Goal: Complete application form

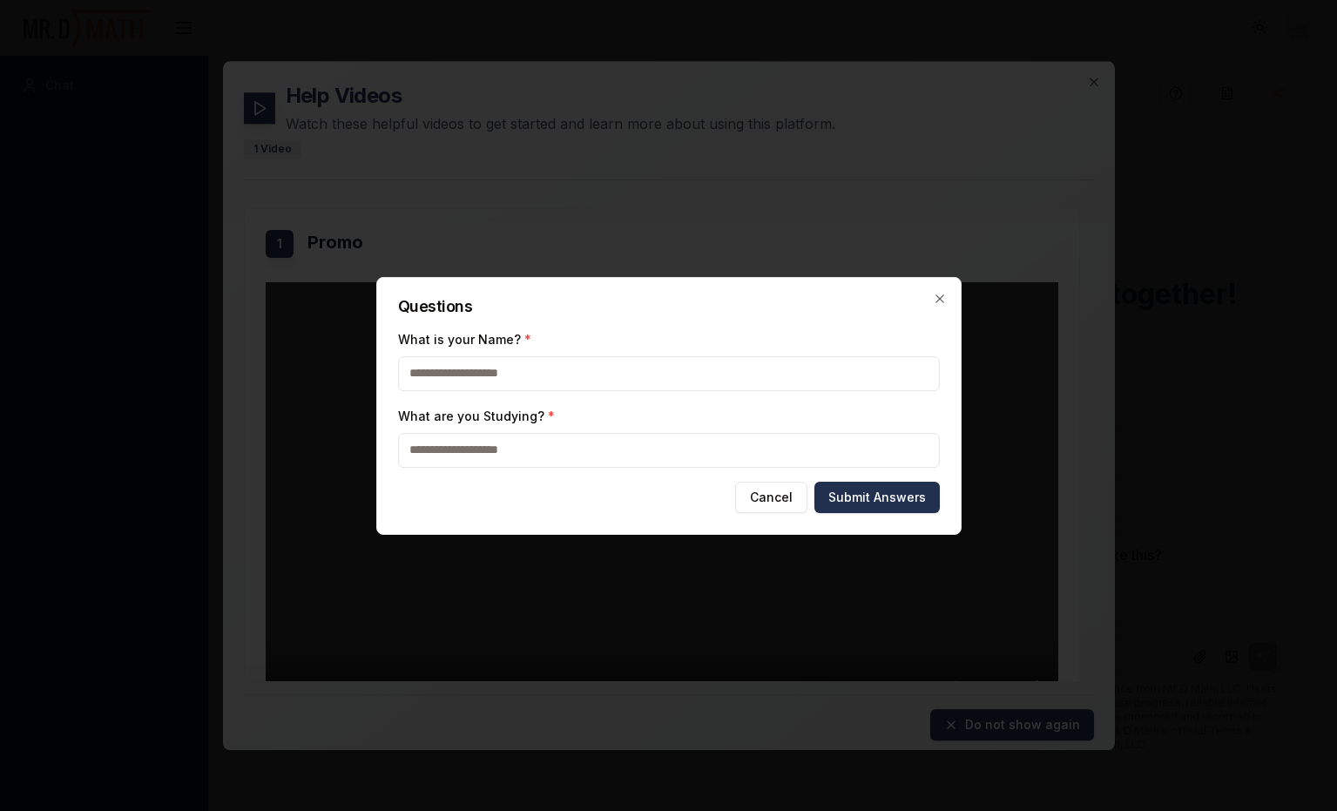
click at [814, 482] on button "Submit Answers" at bounding box center [876, 497] width 125 height 31
type input "*******"
click at [575, 452] on input "What are you Studying? *" at bounding box center [669, 450] width 542 height 35
type input "****"
click at [859, 501] on button "Submit Answers" at bounding box center [876, 497] width 125 height 31
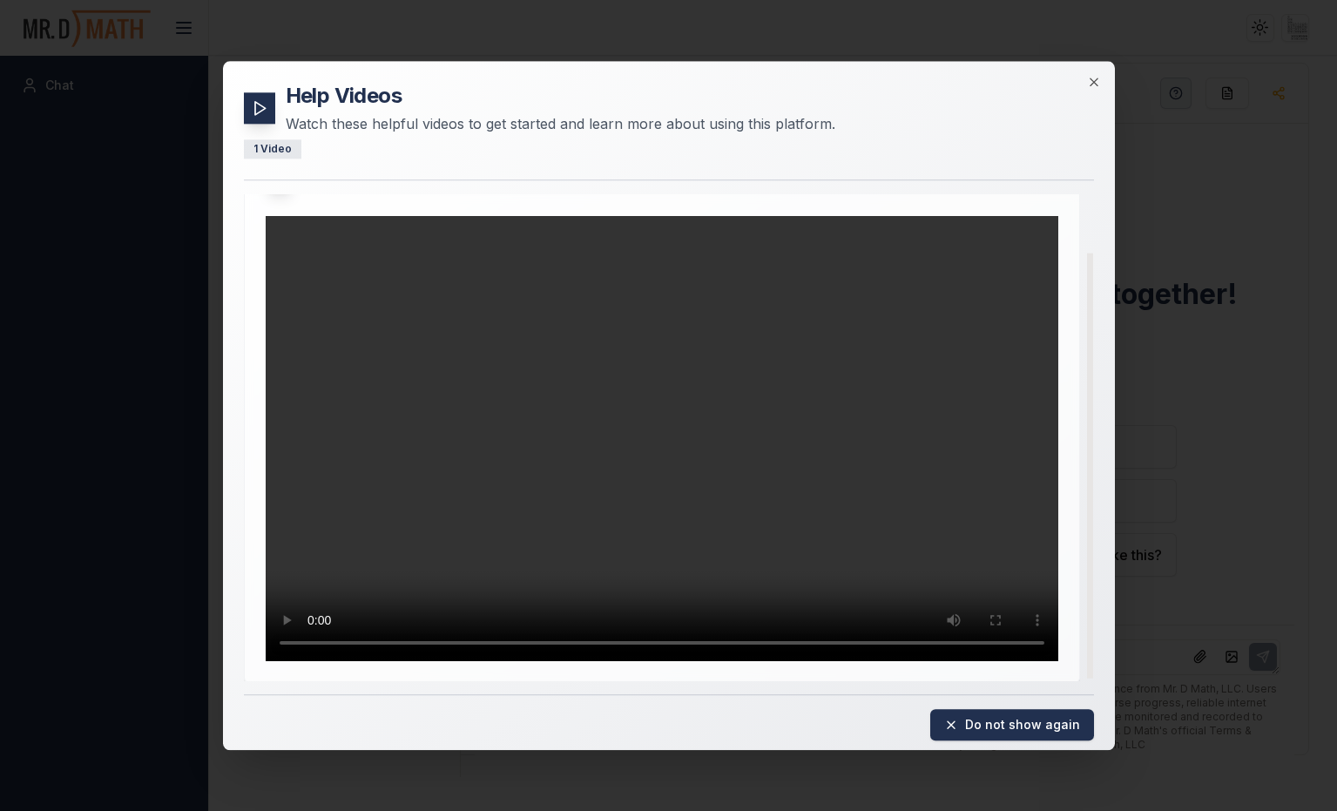
scroll to position [65, 0]
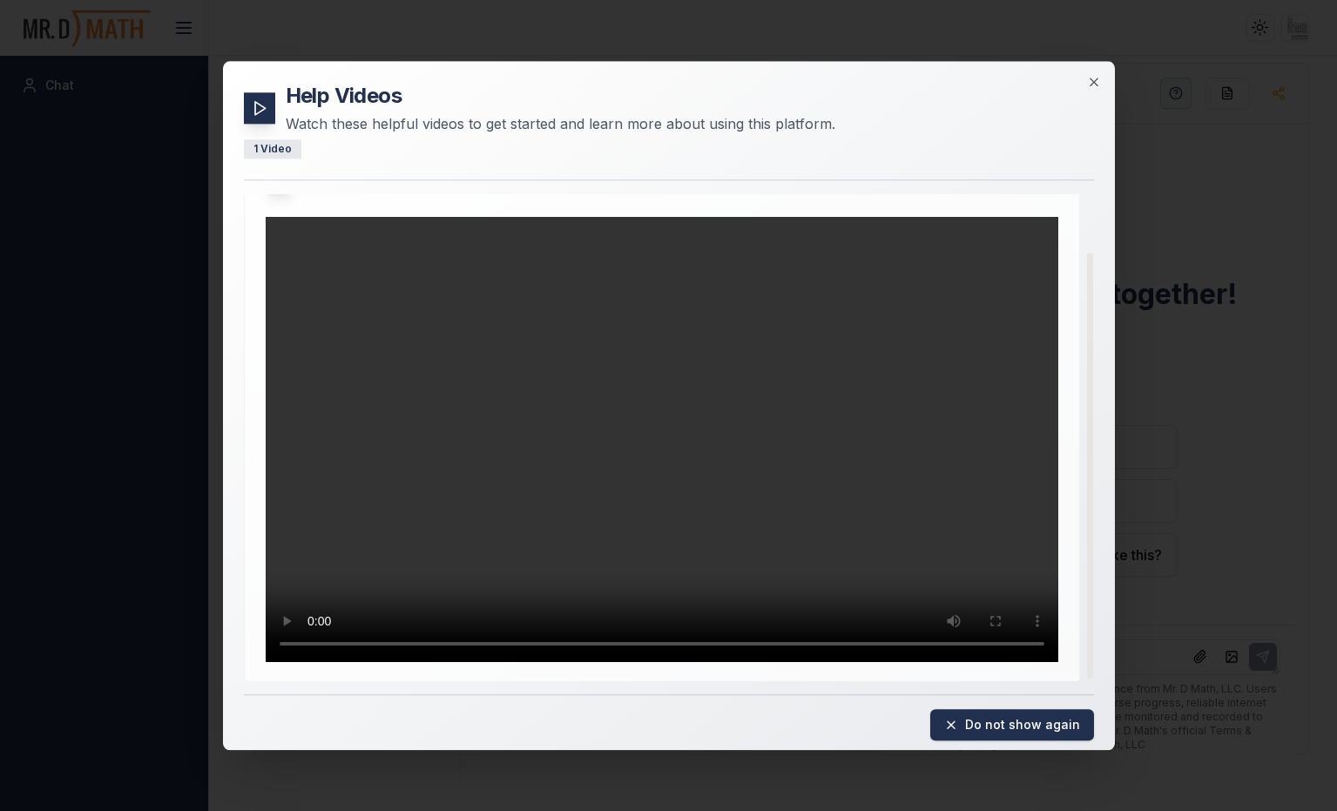
click at [601, 459] on video "Your browser does not support the video tag." at bounding box center [662, 440] width 792 height 446
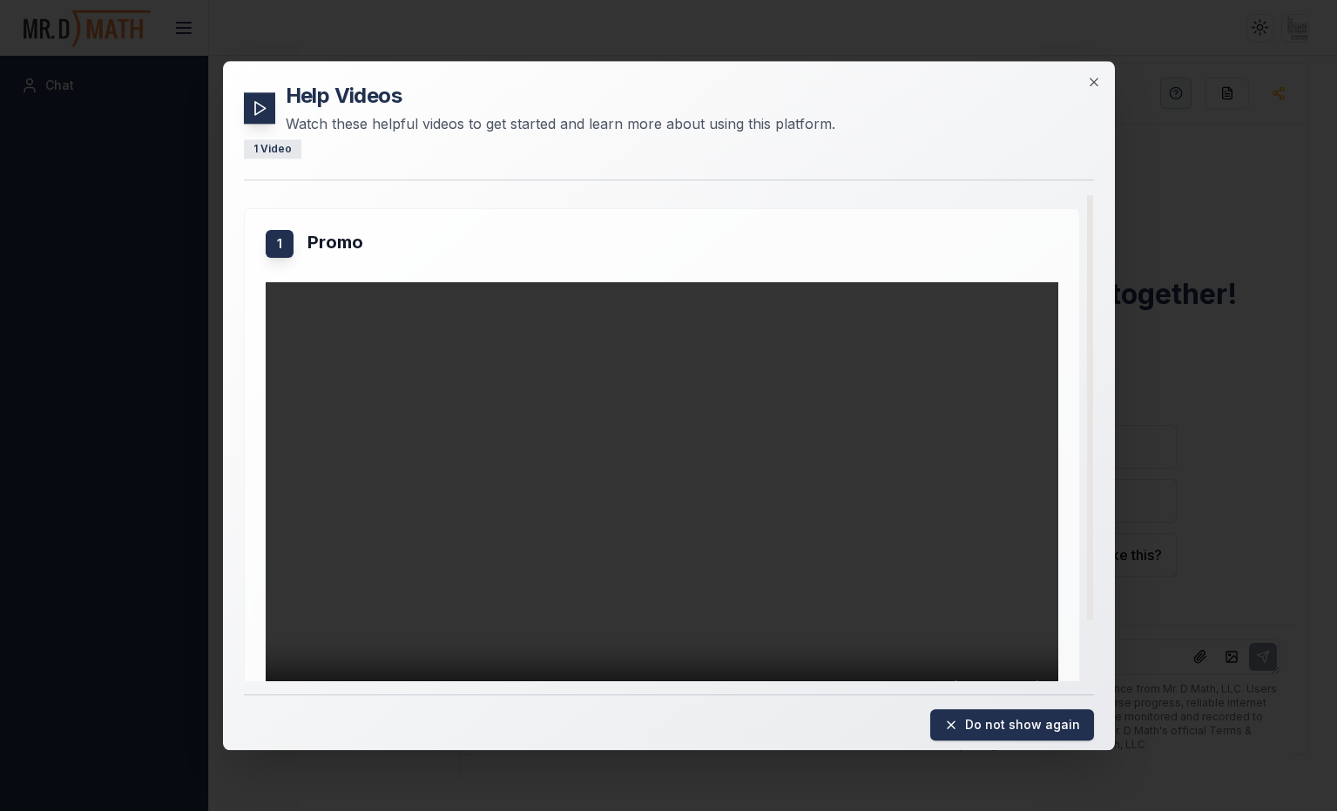
scroll to position [69, 0]
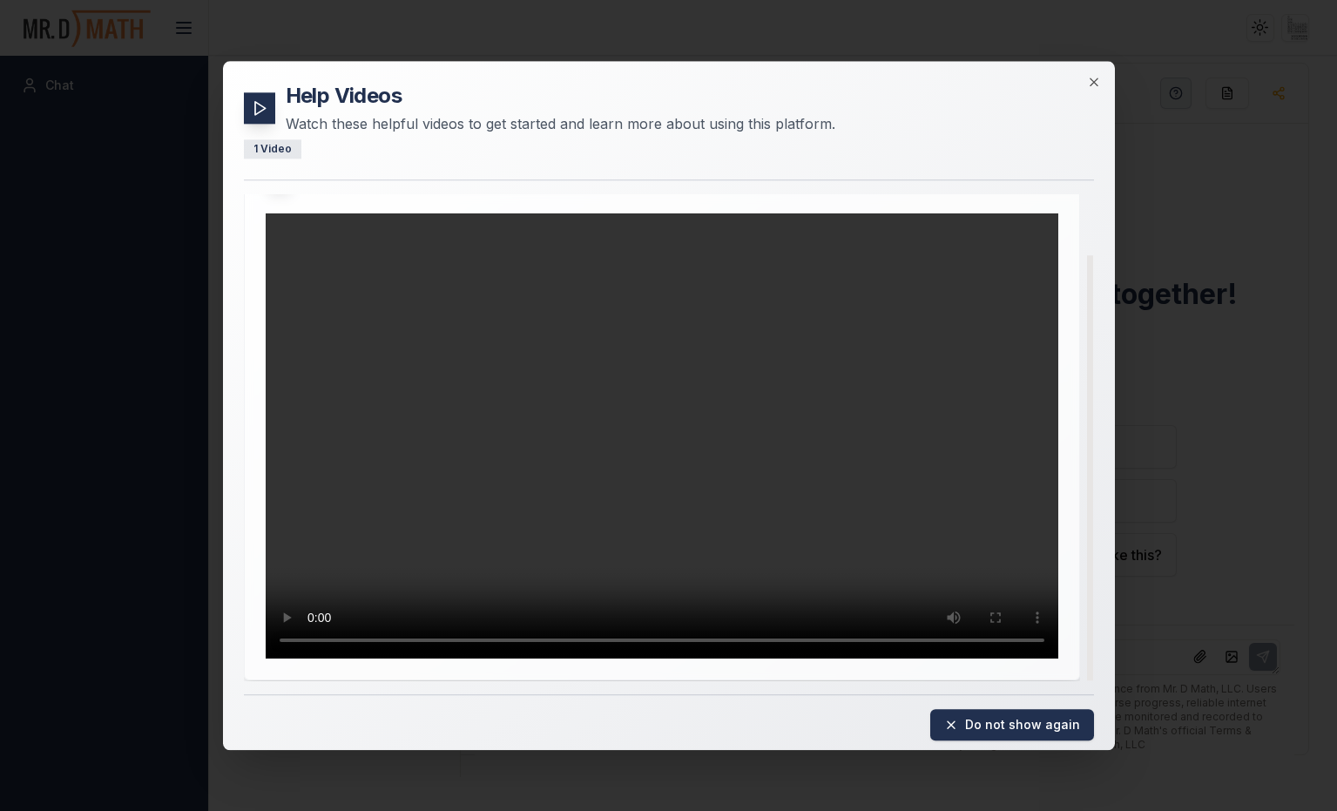
drag, startPoint x: 1091, startPoint y: 310, endPoint x: 1084, endPoint y: 428, distance: 117.8
click at [1087, 428] on div at bounding box center [1090, 467] width 6 height 425
click at [1089, 435] on div at bounding box center [1090, 467] width 6 height 425
drag, startPoint x: 805, startPoint y: 80, endPoint x: 950, endPoint y: 59, distance: 146.9
click at [949, 58] on body "Toggle theme Toggle user menu Chat New Chat No conversations found Start a new …" at bounding box center [668, 405] width 1337 height 811
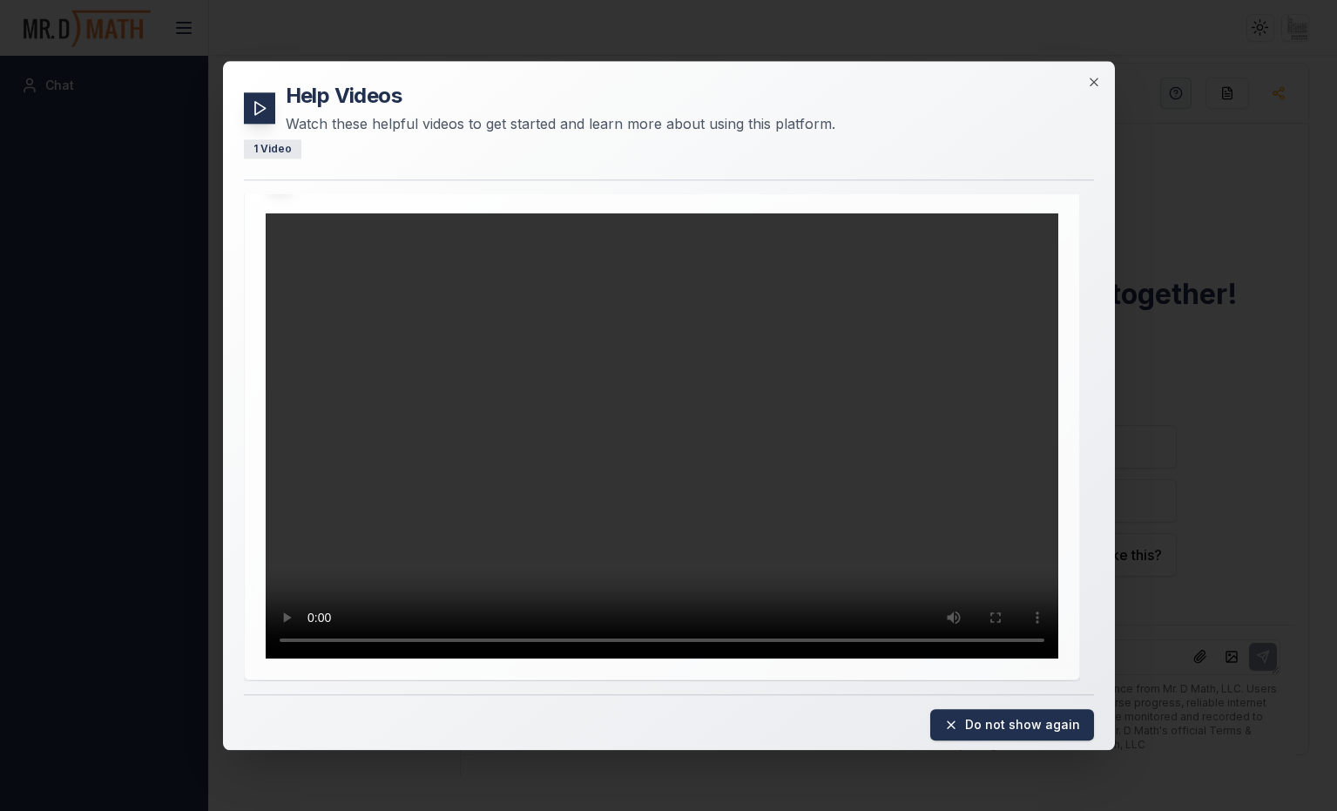
click at [1101, 80] on div "Help Videos Watch these helpful videos to get started and learn more about usin…" at bounding box center [669, 405] width 892 height 689
click at [1095, 82] on icon "button" at bounding box center [1094, 82] width 14 height 14
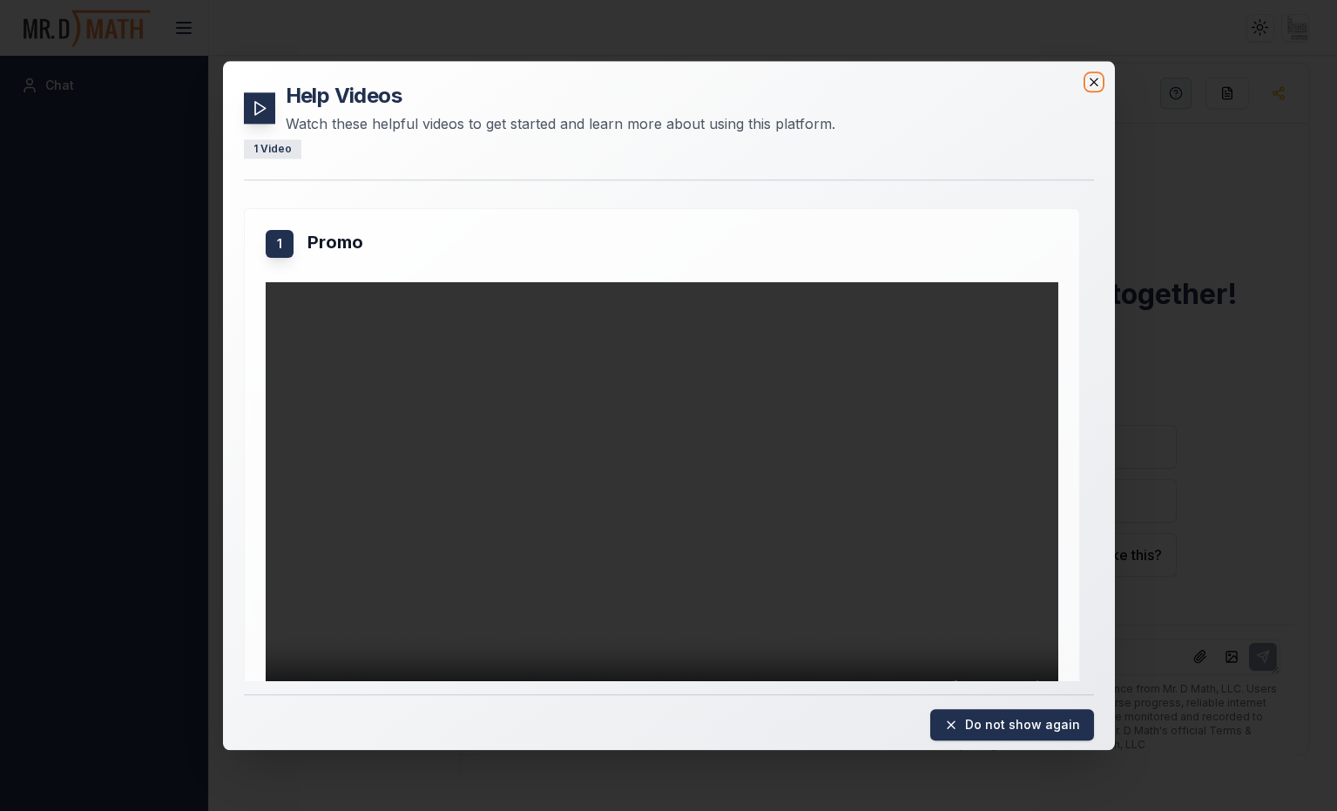
click at [1089, 88] on icon "button" at bounding box center [1094, 82] width 14 height 14
click at [1093, 81] on icon "button" at bounding box center [1093, 82] width 8 height 8
